Goal: Task Accomplishment & Management: Use online tool/utility

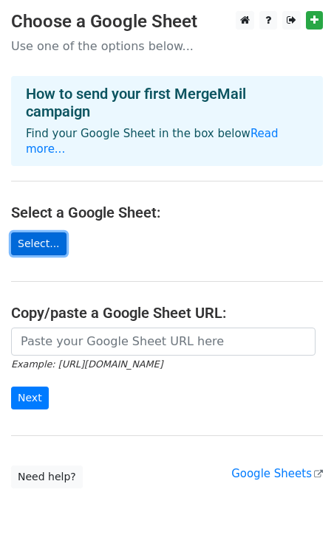
click at [43, 233] on link "Select..." at bounding box center [38, 244] width 55 height 23
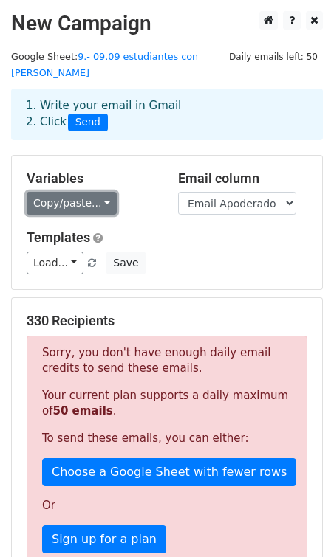
click at [97, 192] on link "Copy/paste..." at bounding box center [72, 203] width 90 height 23
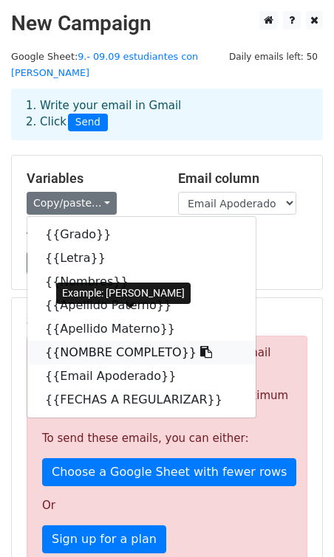
click at [83, 341] on link "{{NOMBRE COMPLETO}}" at bounding box center [141, 353] width 228 height 24
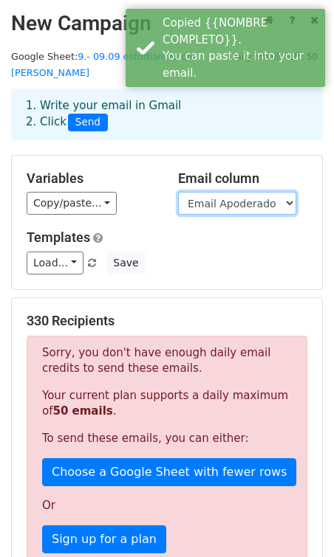
click at [200, 192] on select "Grado Letra Nombres Apellido Paterno Apellido Materno NOMBRE COMPLETO Email Apo…" at bounding box center [237, 203] width 118 height 23
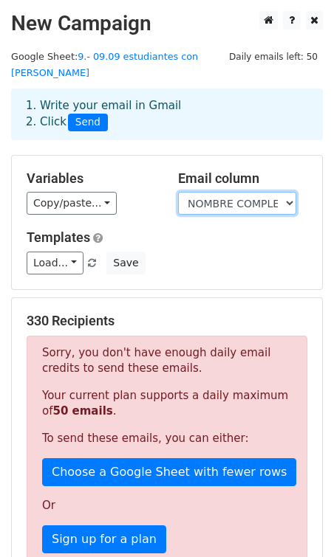
click at [178, 192] on select "Grado Letra Nombres Apellido Paterno Apellido Materno NOMBRE COMPLETO Email Apo…" at bounding box center [237, 203] width 118 height 23
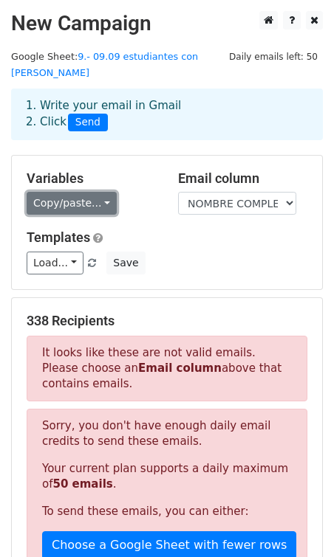
click at [78, 192] on link "Copy/paste..." at bounding box center [72, 203] width 90 height 23
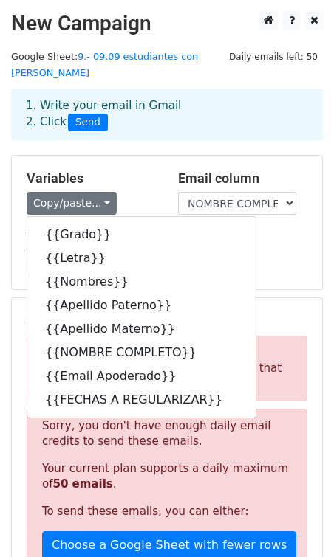
click at [128, 192] on div "Copy/paste... {{Grado}} {{Letra}} {{Nombres}} {{Apellido Paterno}} {{Apellido M…" at bounding box center [91, 203] width 129 height 23
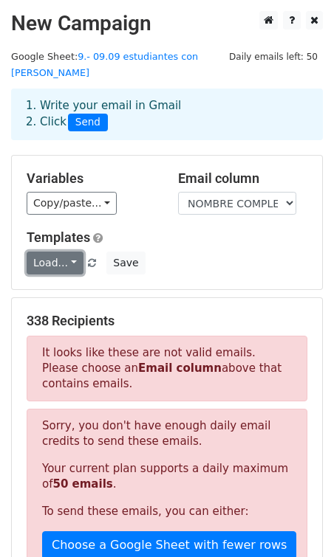
click at [66, 258] on link "Load..." at bounding box center [55, 263] width 57 height 23
click at [115, 230] on h5 "Templates" at bounding box center [167, 238] width 281 height 16
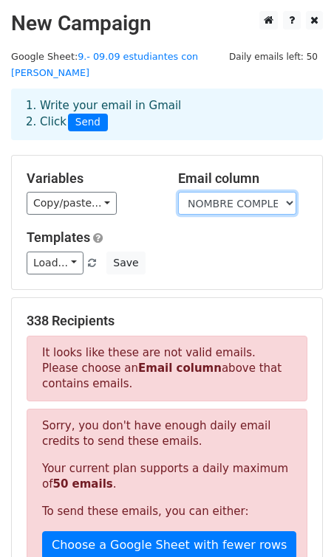
click at [194, 192] on select "Grado Letra Nombres Apellido Paterno Apellido Materno NOMBRE COMPLETO Email Apo…" at bounding box center [237, 203] width 118 height 23
click at [178, 192] on select "Grado Letra Nombres Apellido Paterno Apellido Materno NOMBRE COMPLETO Email Apo…" at bounding box center [237, 203] width 118 height 23
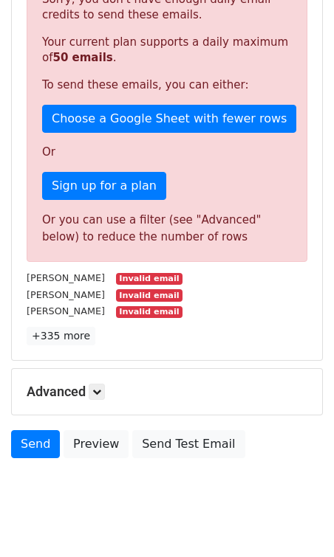
scroll to position [436, 0]
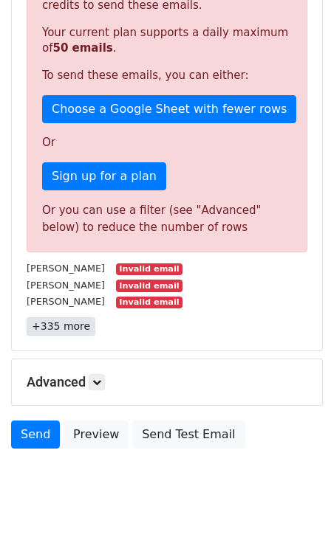
click at [66, 317] on link "+335 more" at bounding box center [61, 326] width 69 height 18
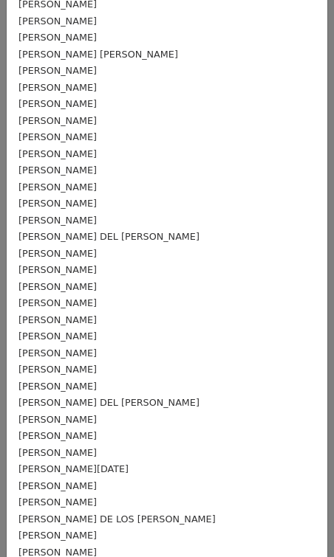
scroll to position [0, 0]
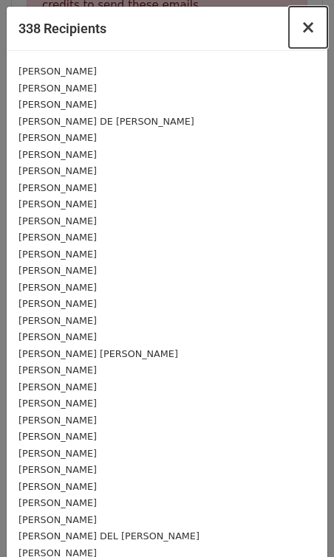
click at [306, 32] on span "×" at bounding box center [307, 27] width 15 height 21
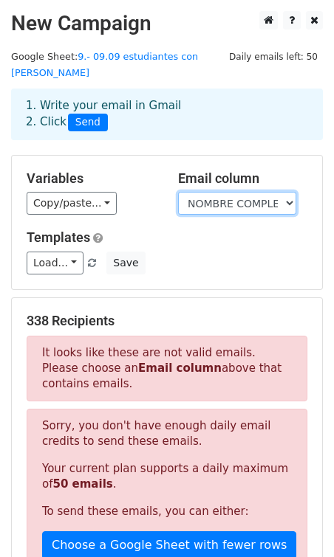
click at [199, 192] on select "Grado Letra Nombres Apellido Paterno Apellido Materno NOMBRE COMPLETO Email Apo…" at bounding box center [237, 203] width 118 height 23
click at [216, 192] on select "Grado Letra Nombres Apellido Paterno Apellido Materno NOMBRE COMPLETO Email Apo…" at bounding box center [237, 203] width 118 height 23
select select "Email Apoderado"
click at [178, 192] on select "Grado Letra Nombres Apellido Paterno Apellido Materno NOMBRE COMPLETO Email Apo…" at bounding box center [237, 203] width 118 height 23
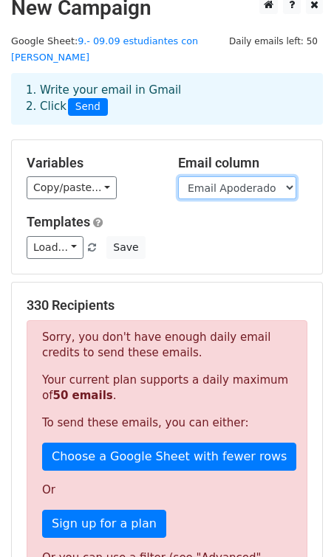
scroll to position [363, 0]
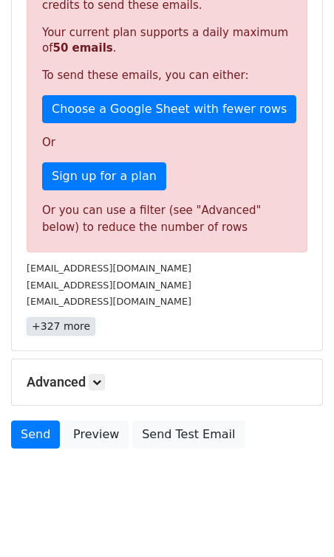
click at [80, 317] on link "+327 more" at bounding box center [61, 326] width 69 height 18
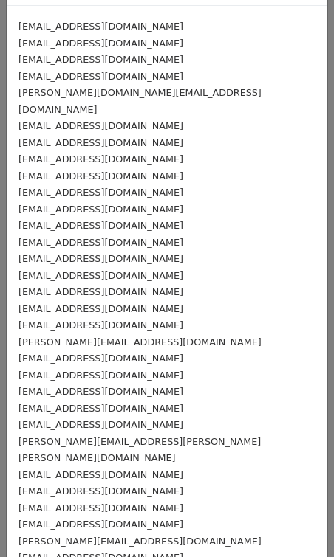
scroll to position [0, 0]
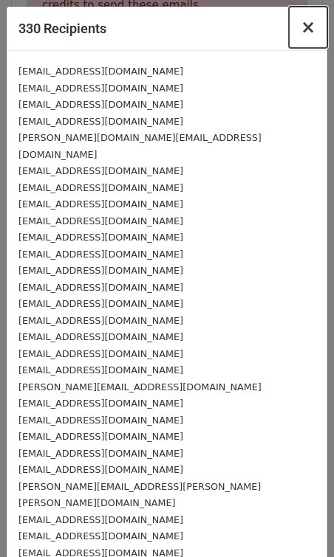
click at [308, 24] on span "×" at bounding box center [307, 27] width 15 height 21
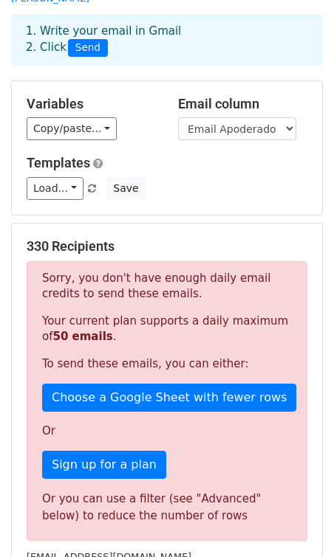
scroll to position [71, 0]
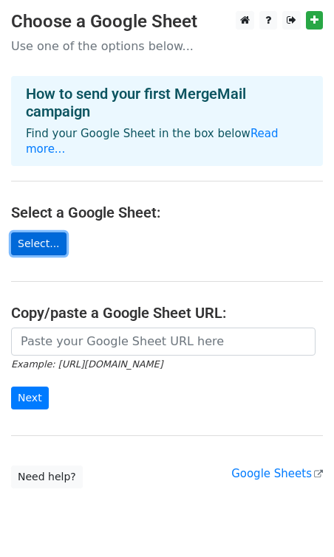
click at [45, 233] on link "Select..." at bounding box center [38, 244] width 55 height 23
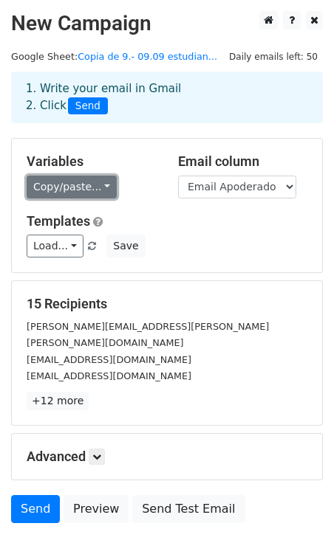
click at [95, 184] on link "Copy/paste..." at bounding box center [72, 187] width 90 height 23
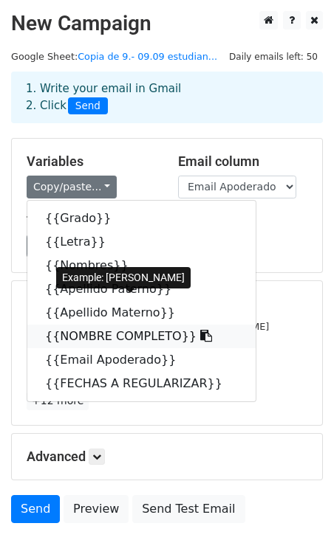
click at [74, 339] on link "{{NOMBRE COMPLETO}}" at bounding box center [141, 337] width 228 height 24
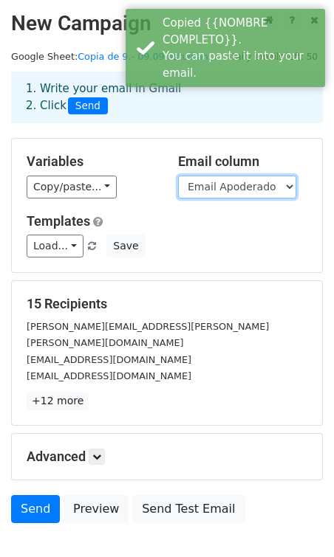
click at [214, 182] on select "Grado Letra Nombres Apellido Paterno Apellido Materno NOMBRE COMPLETO Email Apo…" at bounding box center [237, 187] width 118 height 23
click at [178, 176] on select "Grado Letra Nombres Apellido Paterno Apellido Materno NOMBRE COMPLETO Email Apo…" at bounding box center [237, 187] width 118 height 23
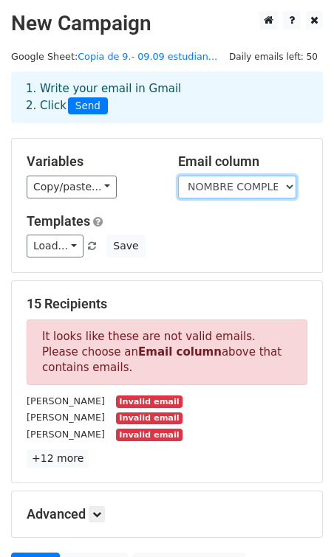
click at [240, 190] on select "Grado Letra Nombres Apellido Paterno Apellido Materno NOMBRE COMPLETO Email Apo…" at bounding box center [237, 187] width 118 height 23
select select "Email Apoderado"
click at [178, 176] on select "Grado Letra Nombres Apellido Paterno Apellido Materno NOMBRE COMPLETO Email Apo…" at bounding box center [237, 187] width 118 height 23
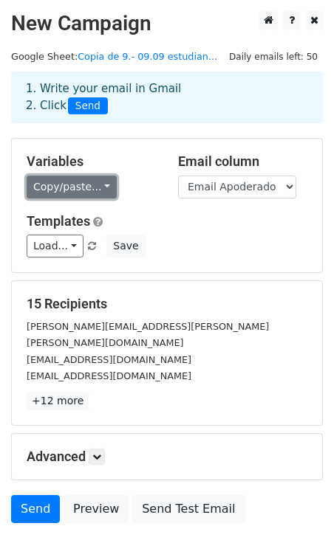
click at [75, 190] on link "Copy/paste..." at bounding box center [72, 187] width 90 height 23
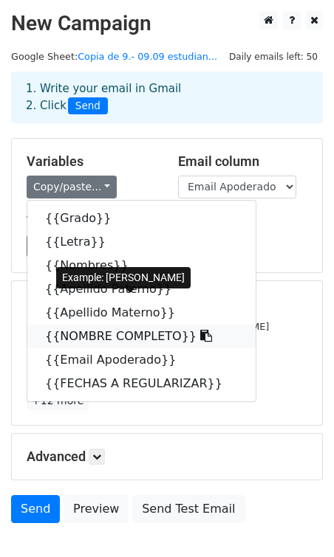
click at [79, 345] on link "{{NOMBRE COMPLETO}}" at bounding box center [141, 337] width 228 height 24
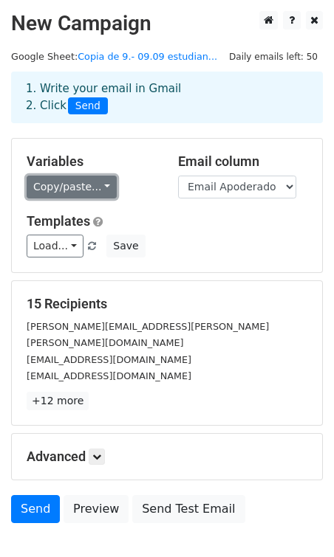
click at [68, 189] on link "Copy/paste..." at bounding box center [72, 187] width 90 height 23
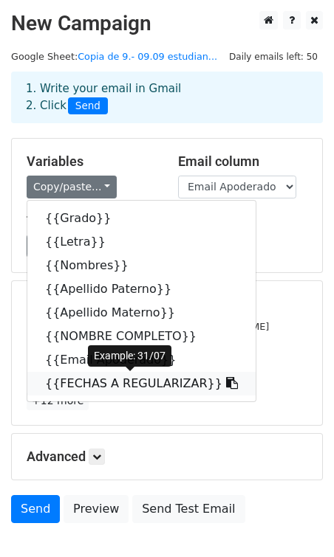
click at [85, 388] on link "{{FECHAS A REGULARIZAR}}" at bounding box center [141, 384] width 228 height 24
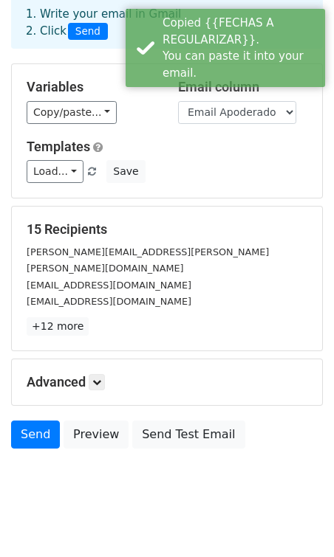
scroll to position [75, 0]
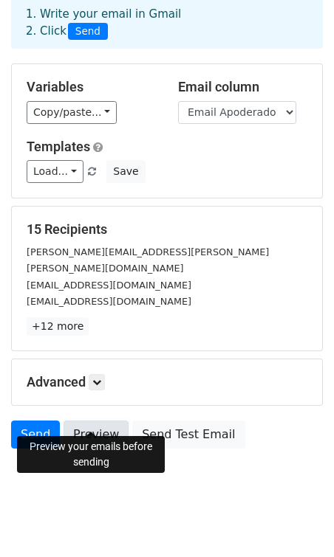
click at [84, 426] on link "Preview" at bounding box center [95, 435] width 65 height 28
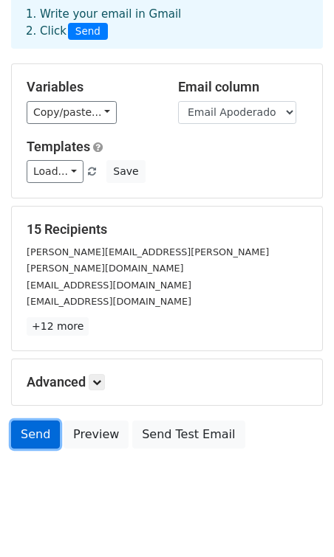
click at [38, 421] on link "Send" at bounding box center [35, 435] width 49 height 28
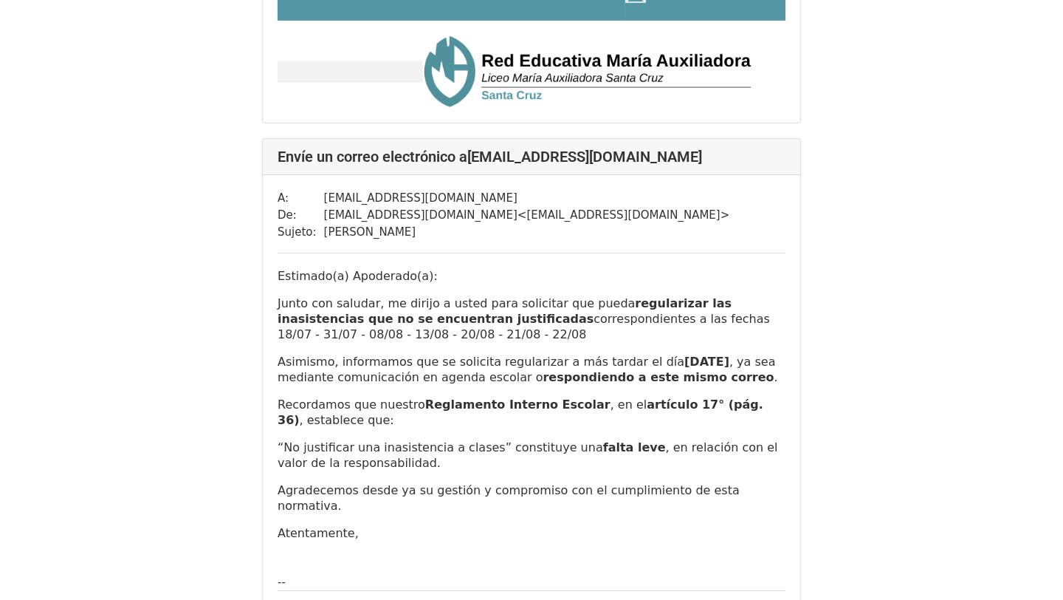
scroll to position [9578, 0]
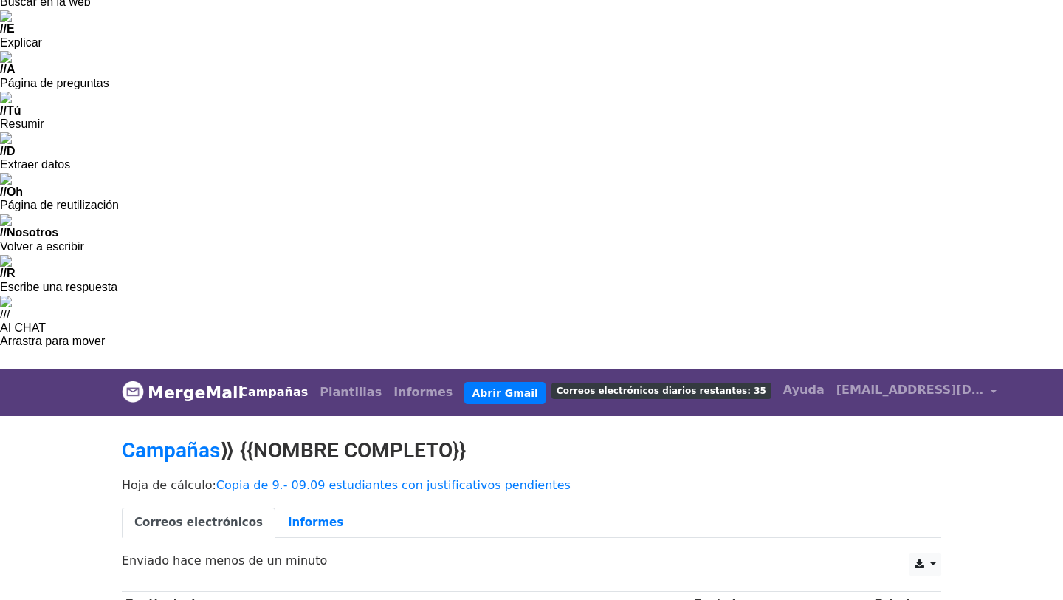
scroll to position [144, 0]
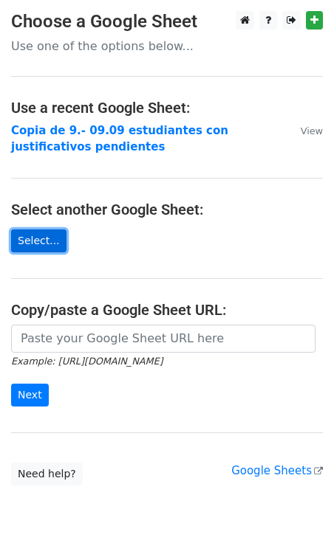
click at [49, 243] on link "Select..." at bounding box center [38, 241] width 55 height 23
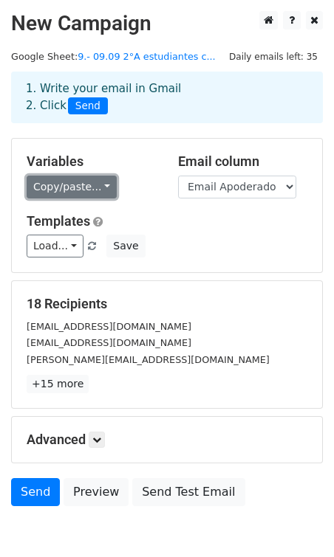
click at [49, 177] on link "Copy/paste..." at bounding box center [72, 187] width 90 height 23
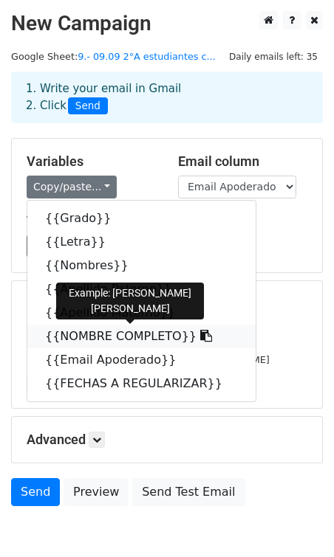
click at [63, 339] on link "{{NOMBRE COMPLETO}}" at bounding box center [141, 337] width 228 height 24
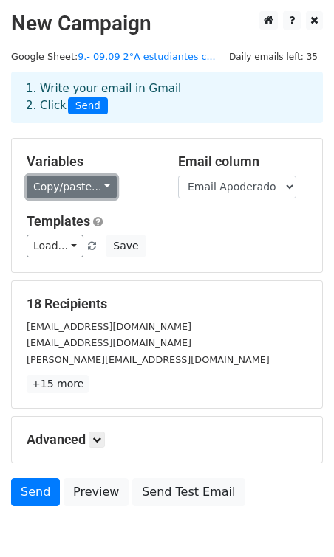
click at [99, 184] on link "Copy/paste..." at bounding box center [72, 187] width 90 height 23
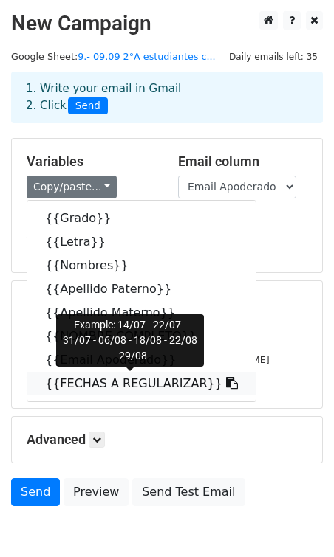
click at [92, 382] on link "{{FECHAS A REGULARIZAR}}" at bounding box center [141, 384] width 228 height 24
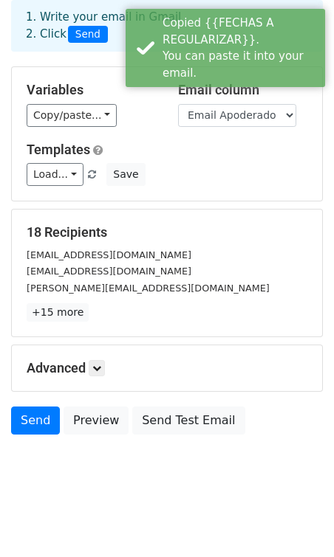
scroll to position [75, 0]
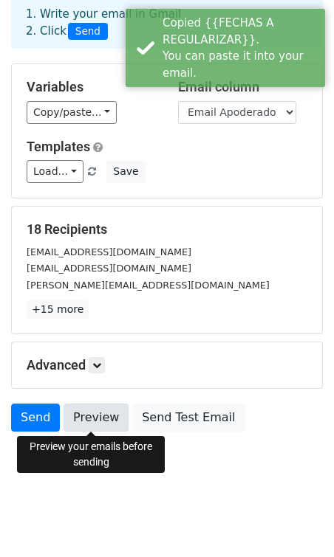
click at [96, 416] on link "Preview" at bounding box center [95, 418] width 65 height 28
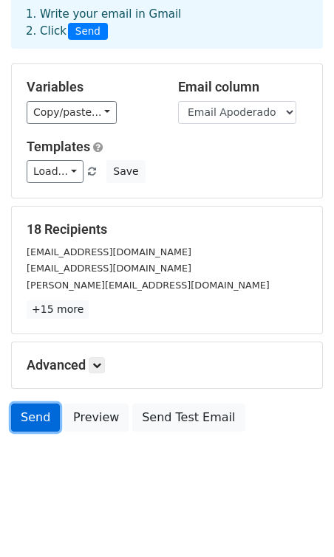
click at [32, 411] on link "Send" at bounding box center [35, 418] width 49 height 28
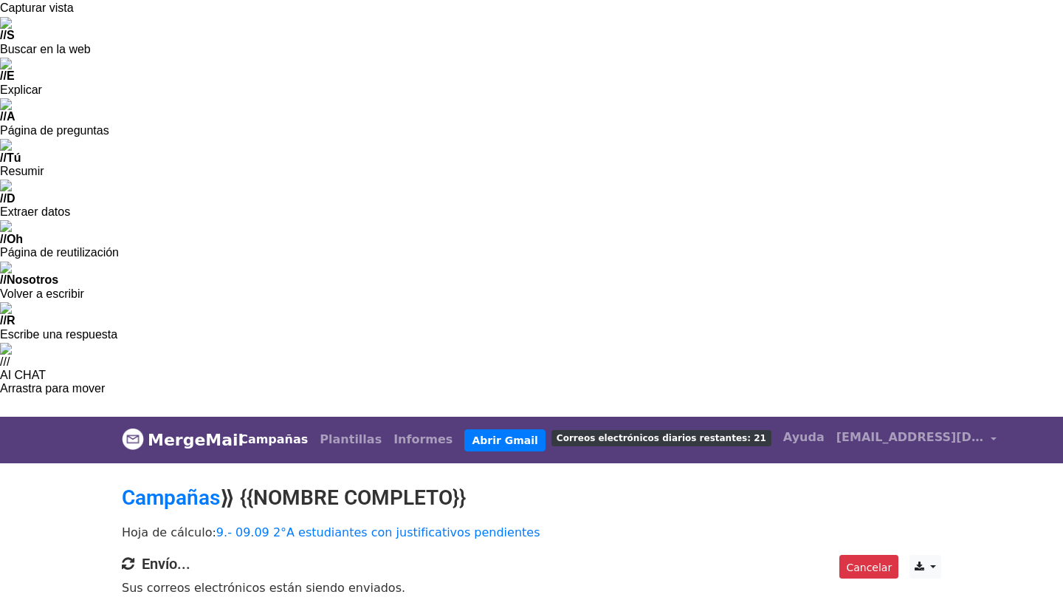
scroll to position [7, 0]
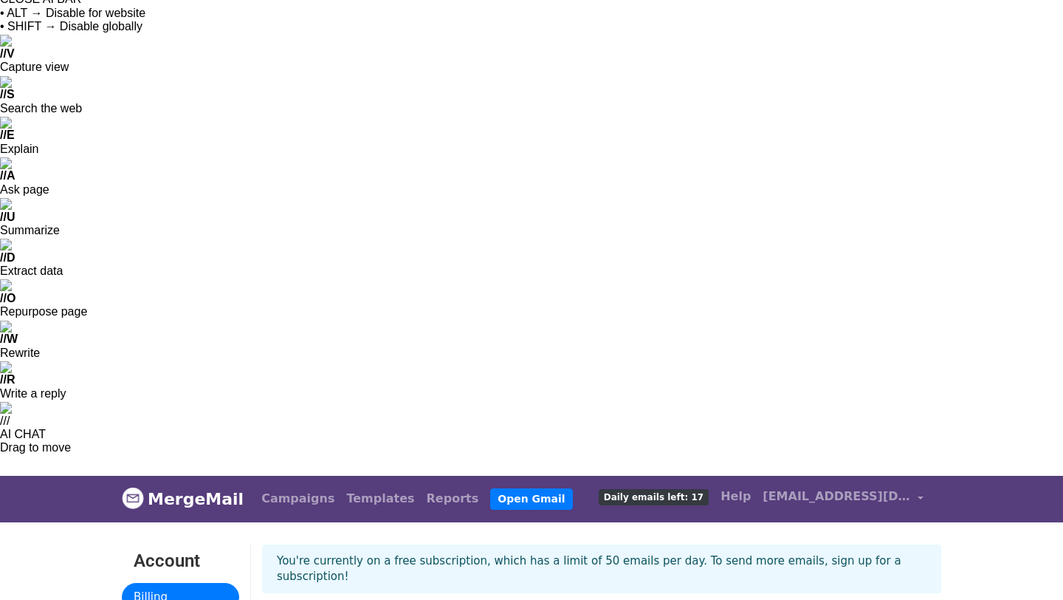
click at [709, 489] on span "Daily emails left: 17" at bounding box center [654, 497] width 110 height 16
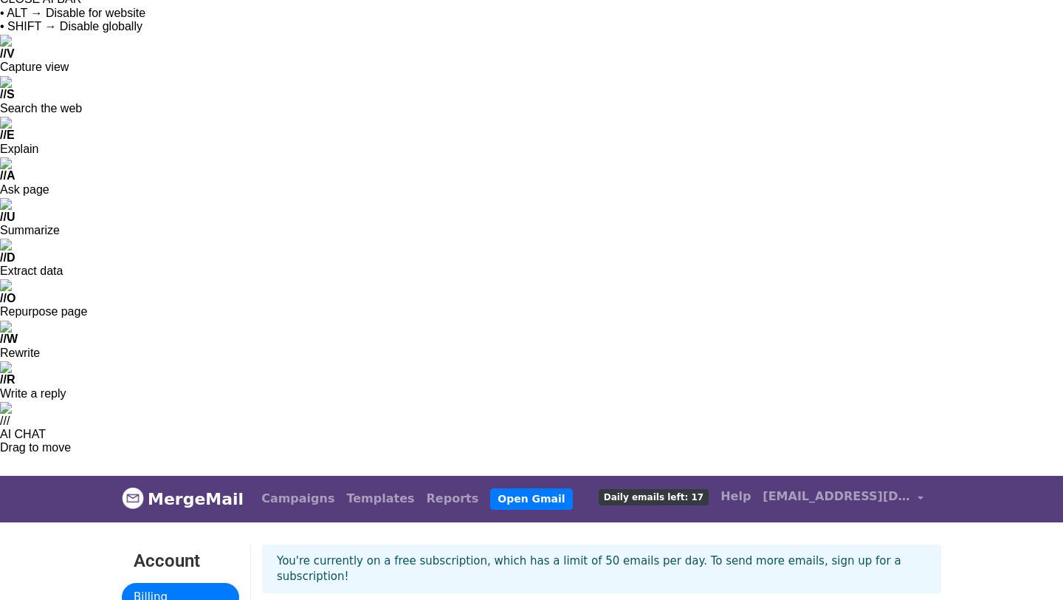
click at [421, 484] on link "Reports" at bounding box center [453, 499] width 64 height 30
